Goal: Find specific page/section: Find specific page/section

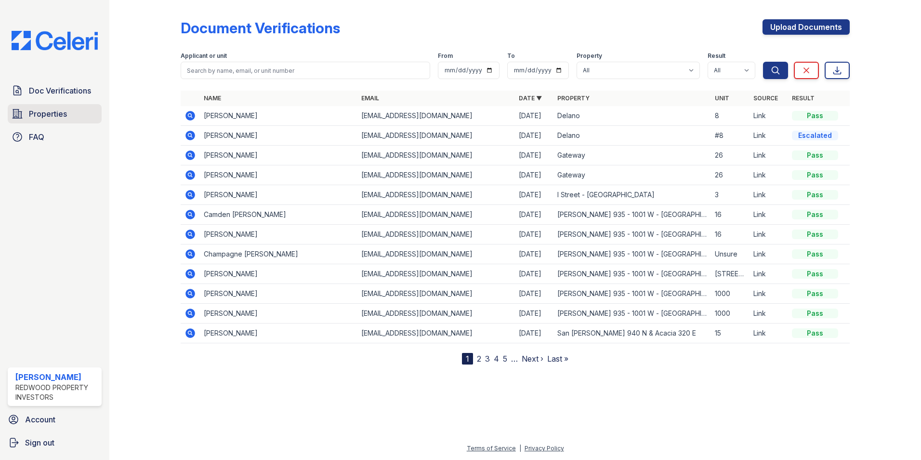
click at [44, 111] on span "Properties" at bounding box center [48, 114] width 38 height 12
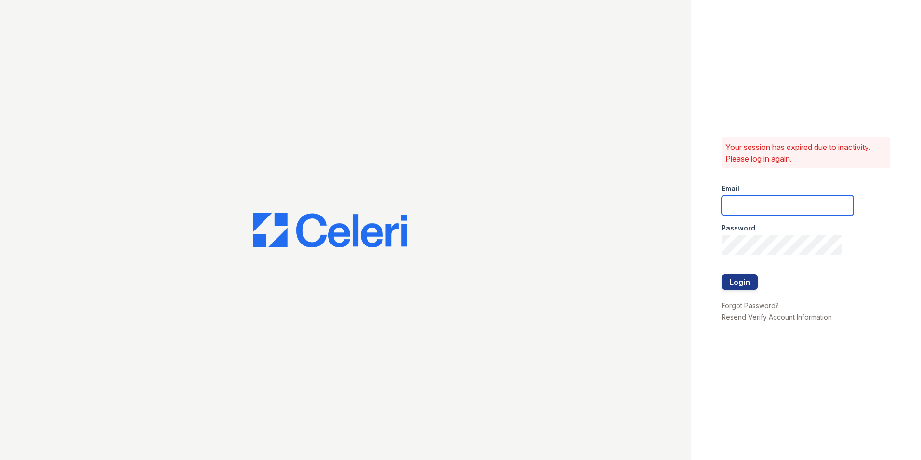
type input "[PERSON_NAME][EMAIL_ADDRESS][DOMAIN_NAME]"
click at [732, 281] on button "Login" at bounding box center [740, 281] width 36 height 15
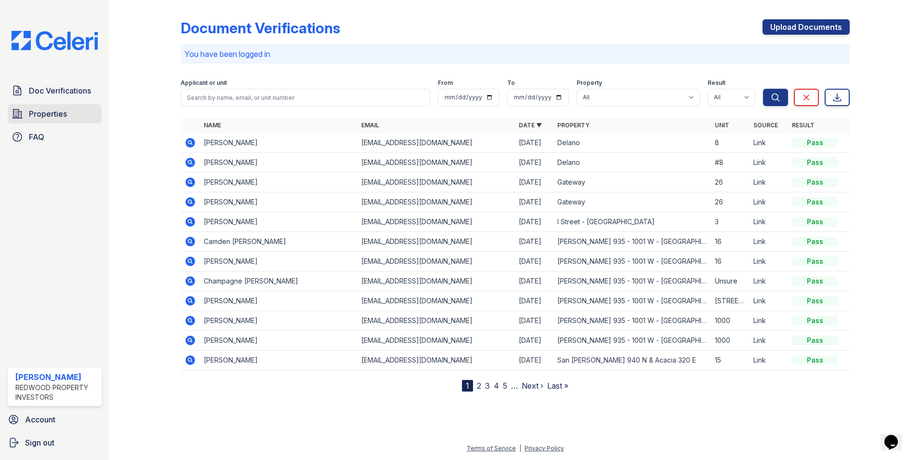
click at [62, 110] on span "Properties" at bounding box center [48, 114] width 38 height 12
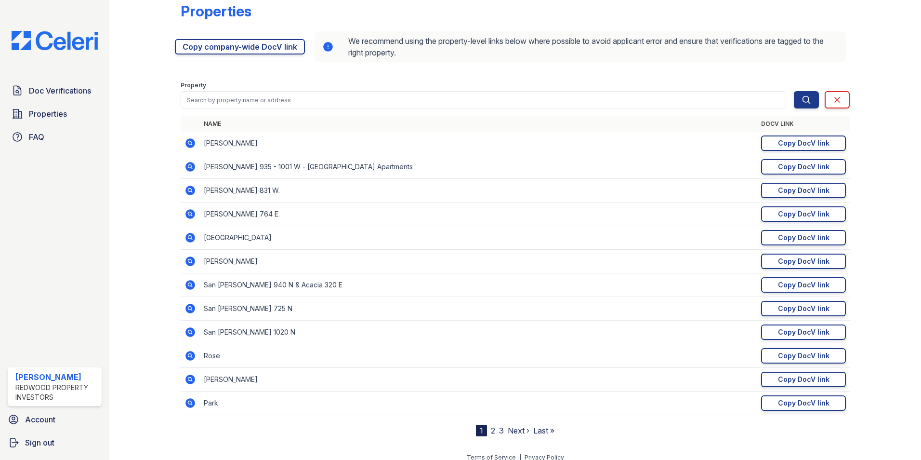
scroll to position [26, 0]
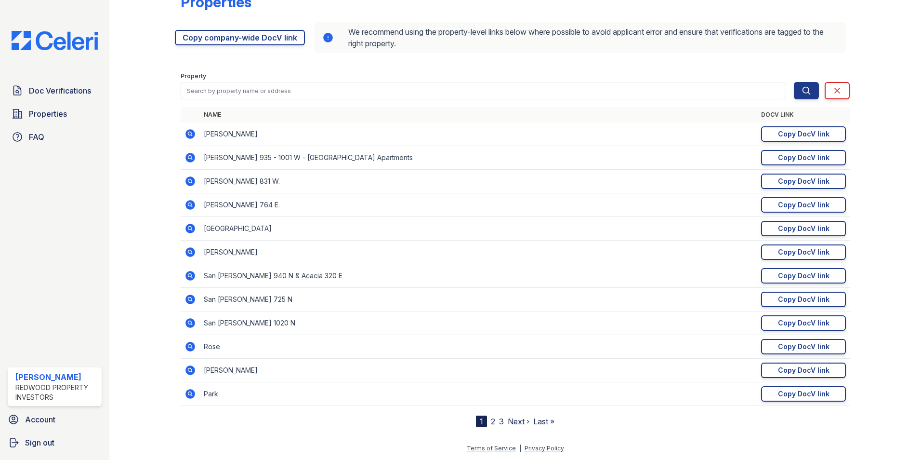
click at [510, 421] on link "Next ›" at bounding box center [519, 421] width 22 height 10
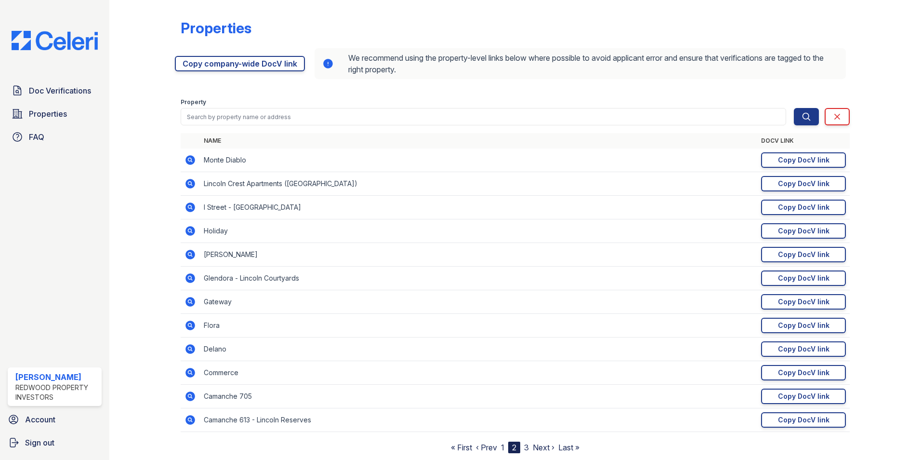
click at [188, 302] on icon at bounding box center [191, 302] width 12 height 12
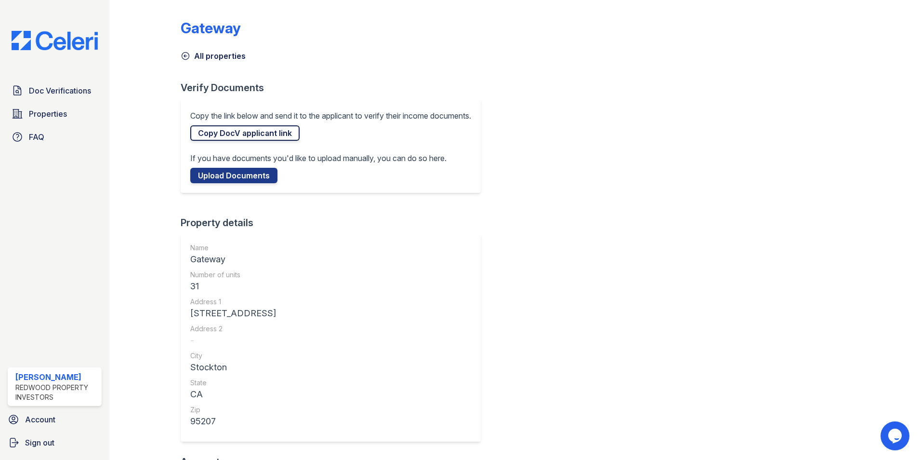
click at [239, 133] on link "Copy DocV applicant link" at bounding box center [244, 132] width 109 height 15
